Goal: Transaction & Acquisition: Obtain resource

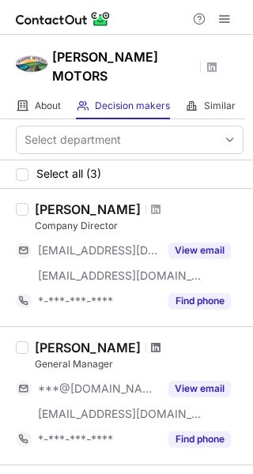
click at [151, 341] on span at bounding box center [155, 347] width 9 height 13
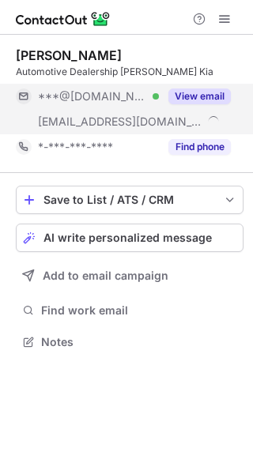
scroll to position [331, 253]
click at [220, 93] on button "View email" at bounding box center [199, 96] width 62 height 16
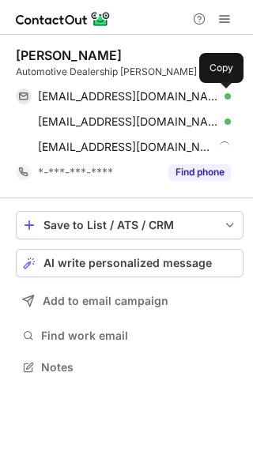
scroll to position [356, 253]
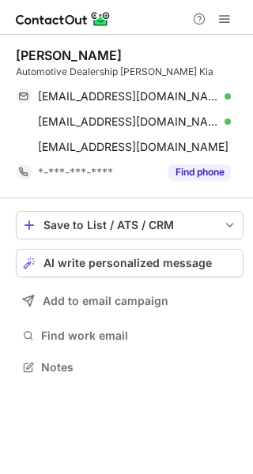
scroll to position [356, 253]
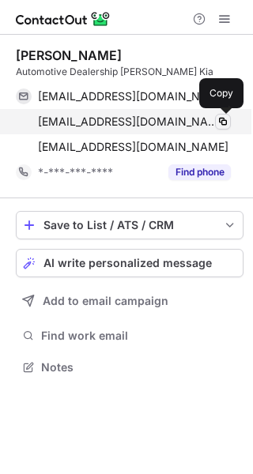
click at [222, 121] on span at bounding box center [222, 121] width 13 height 13
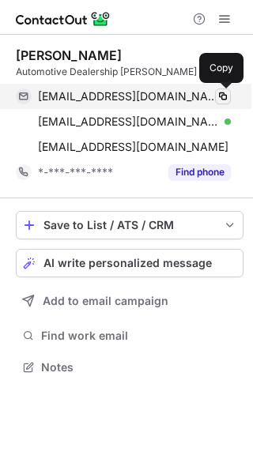
click at [222, 102] on span at bounding box center [222, 96] width 13 height 13
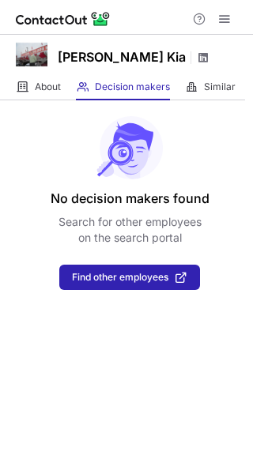
click at [197, 59] on span at bounding box center [203, 57] width 13 height 13
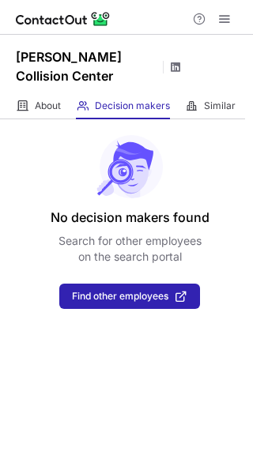
click at [169, 61] on span at bounding box center [175, 67] width 13 height 13
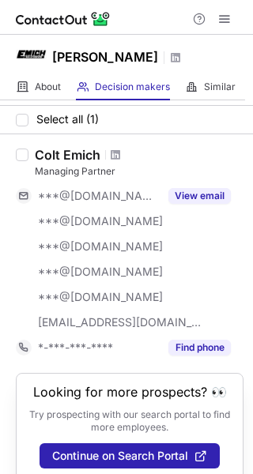
scroll to position [54, 0]
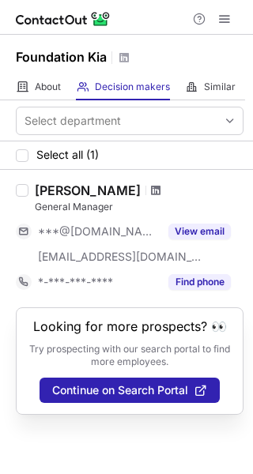
click at [151, 188] on span at bounding box center [155, 190] width 9 height 13
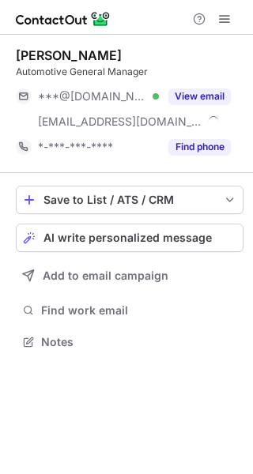
scroll to position [331, 253]
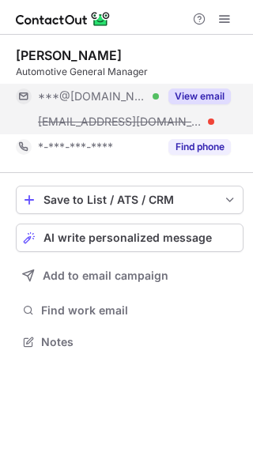
click at [182, 89] on button "View email" at bounding box center [199, 96] width 62 height 16
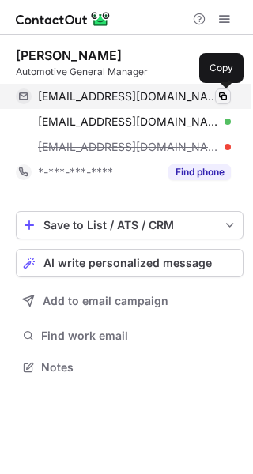
click at [227, 99] on span at bounding box center [222, 96] width 13 height 13
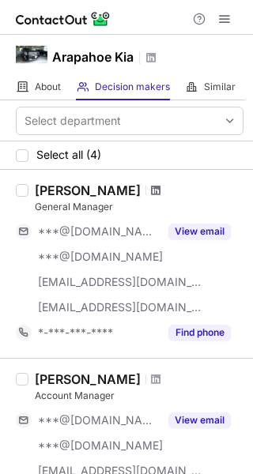
click at [160, 194] on span at bounding box center [155, 190] width 9 height 13
